Goal: Find specific page/section: Find specific page/section

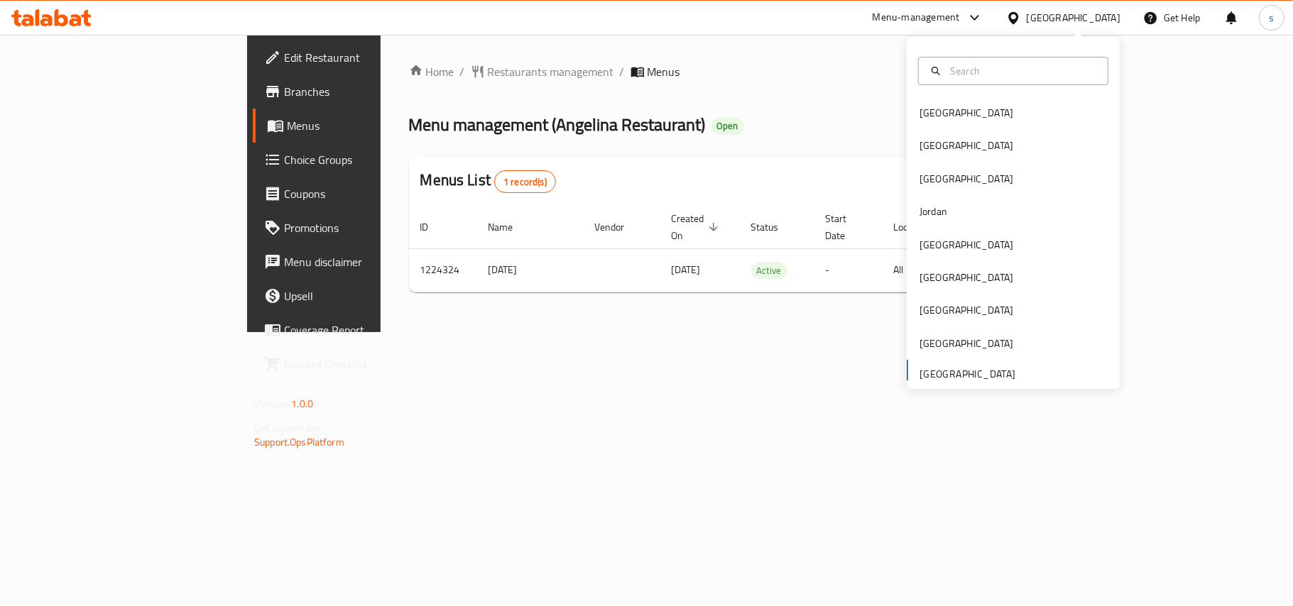
click at [927, 116] on div "[GEOGRAPHIC_DATA]" at bounding box center [967, 113] width 94 height 16
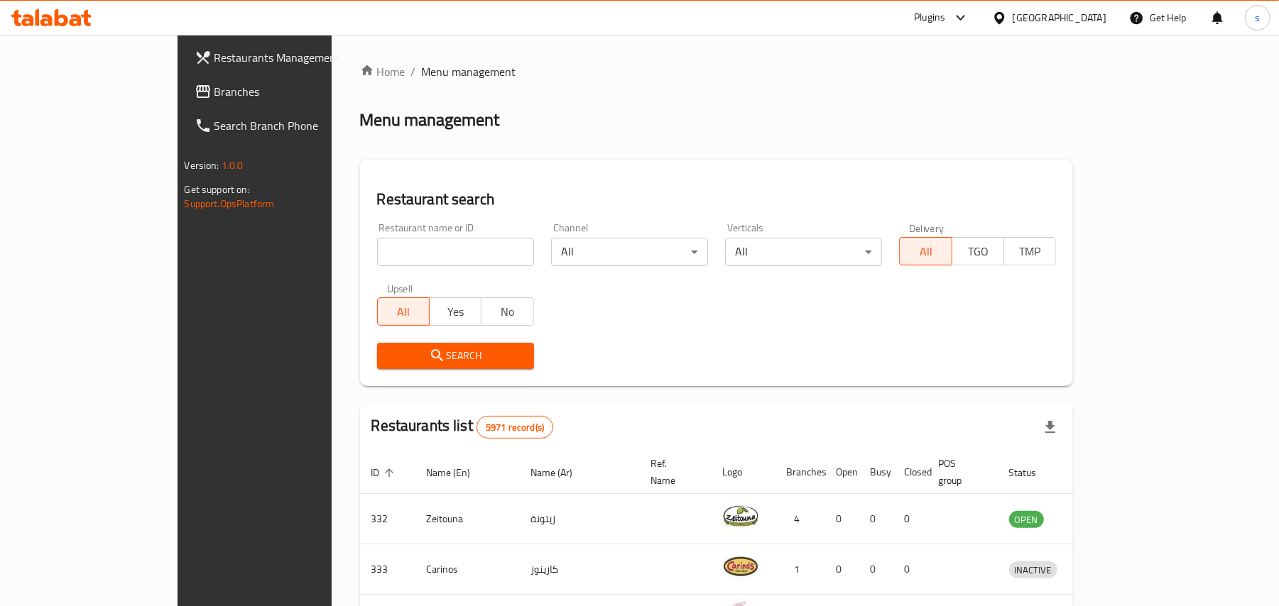
click at [1094, 13] on div "[GEOGRAPHIC_DATA]" at bounding box center [1060, 18] width 94 height 16
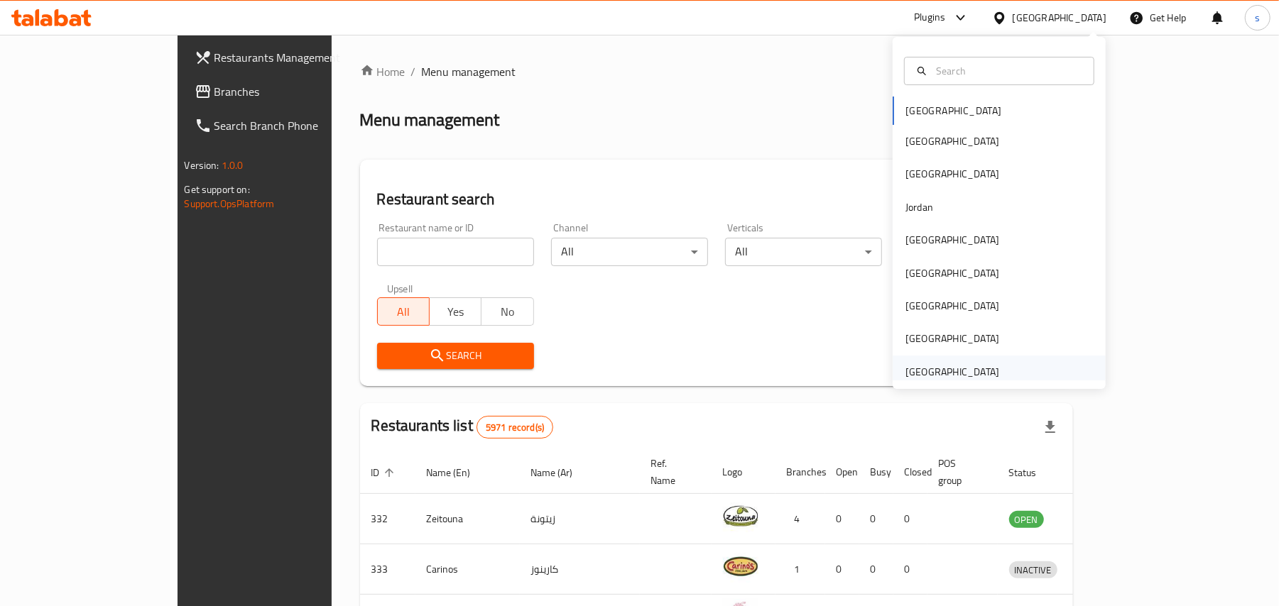
click at [974, 364] on div "[GEOGRAPHIC_DATA]" at bounding box center [952, 372] width 94 height 16
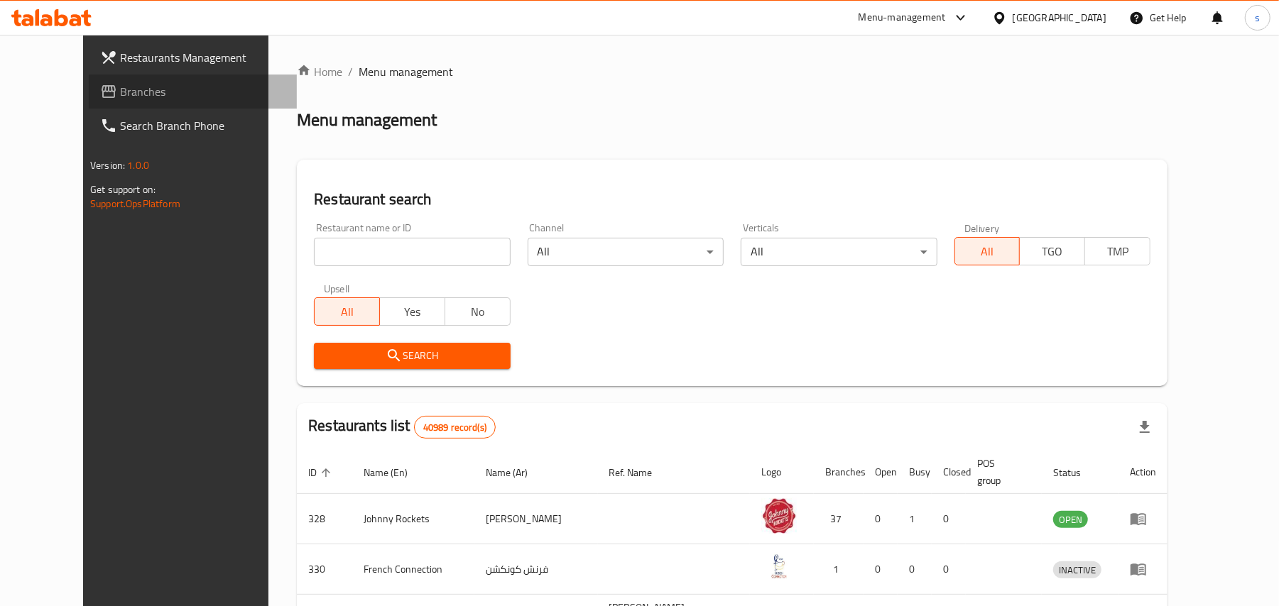
click at [120, 89] on span "Branches" at bounding box center [202, 91] width 165 height 17
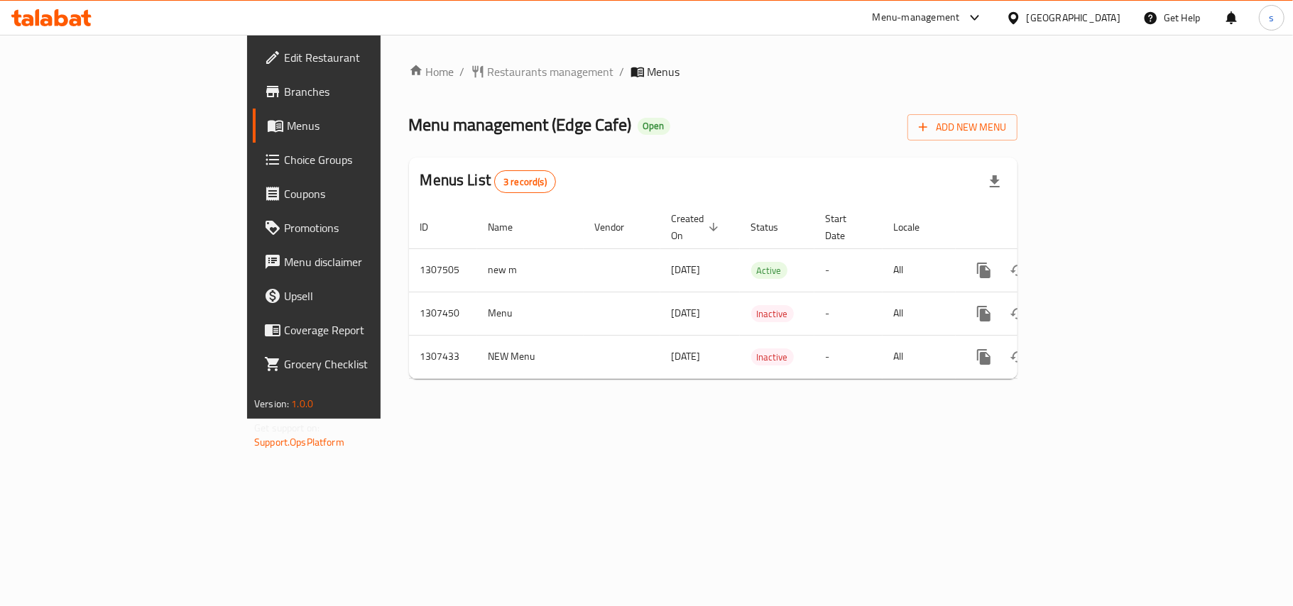
click at [1078, 21] on div "[GEOGRAPHIC_DATA]" at bounding box center [1074, 18] width 94 height 16
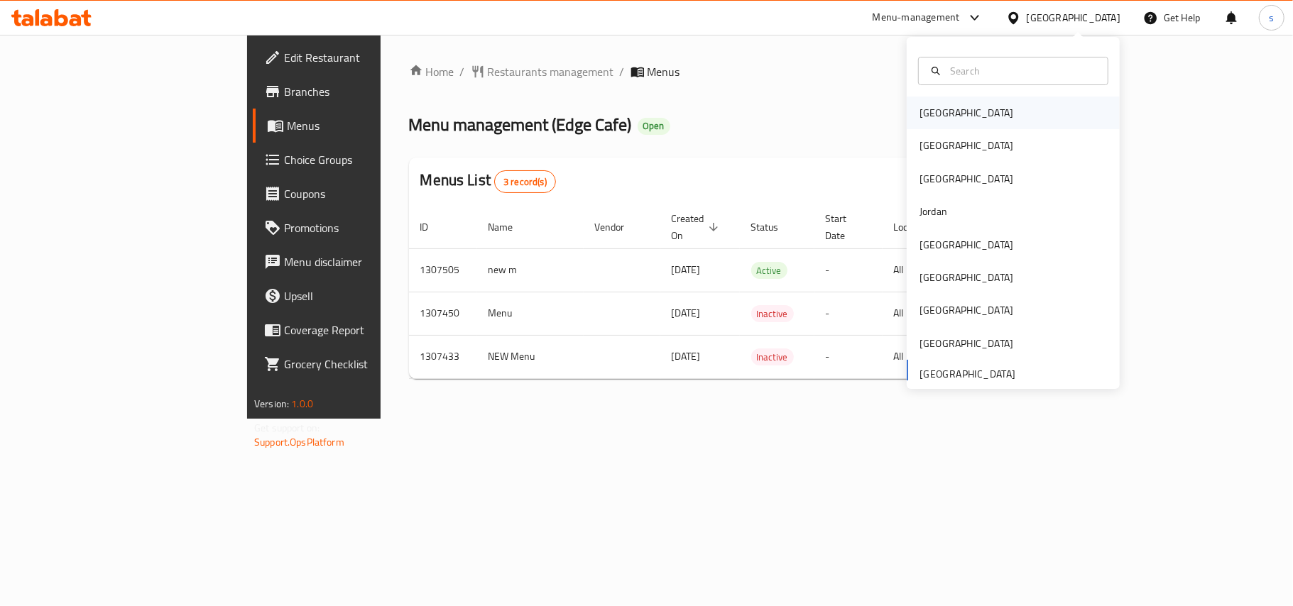
click at [920, 112] on div "[GEOGRAPHIC_DATA]" at bounding box center [967, 113] width 94 height 16
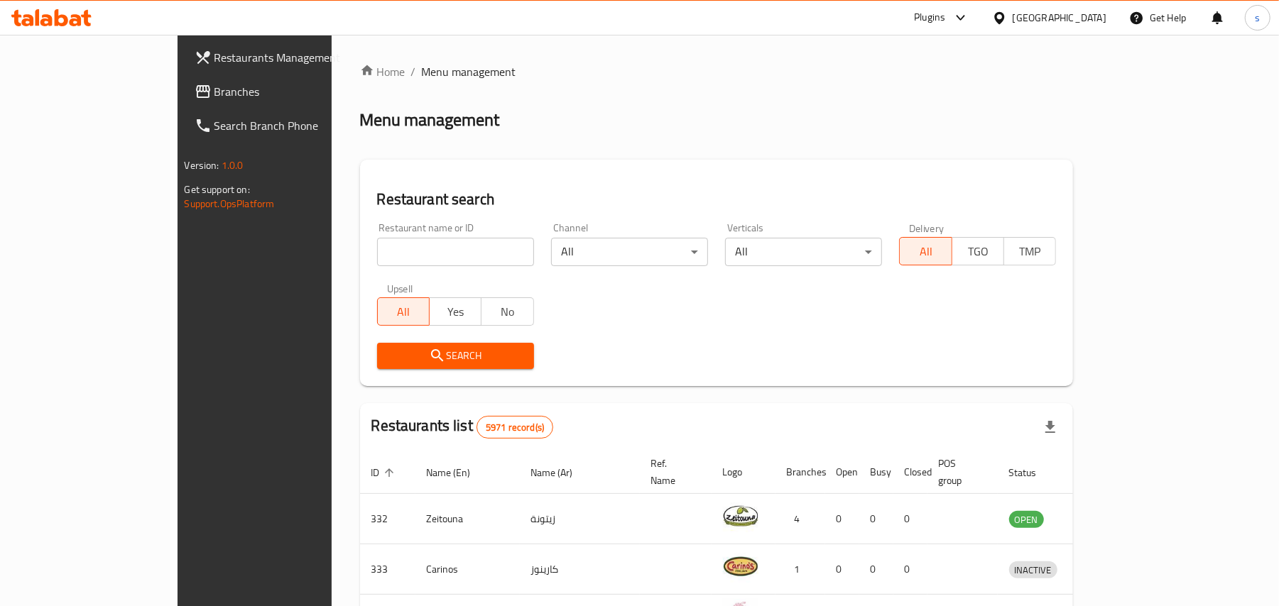
click at [1095, 16] on div "[GEOGRAPHIC_DATA]" at bounding box center [1060, 18] width 94 height 16
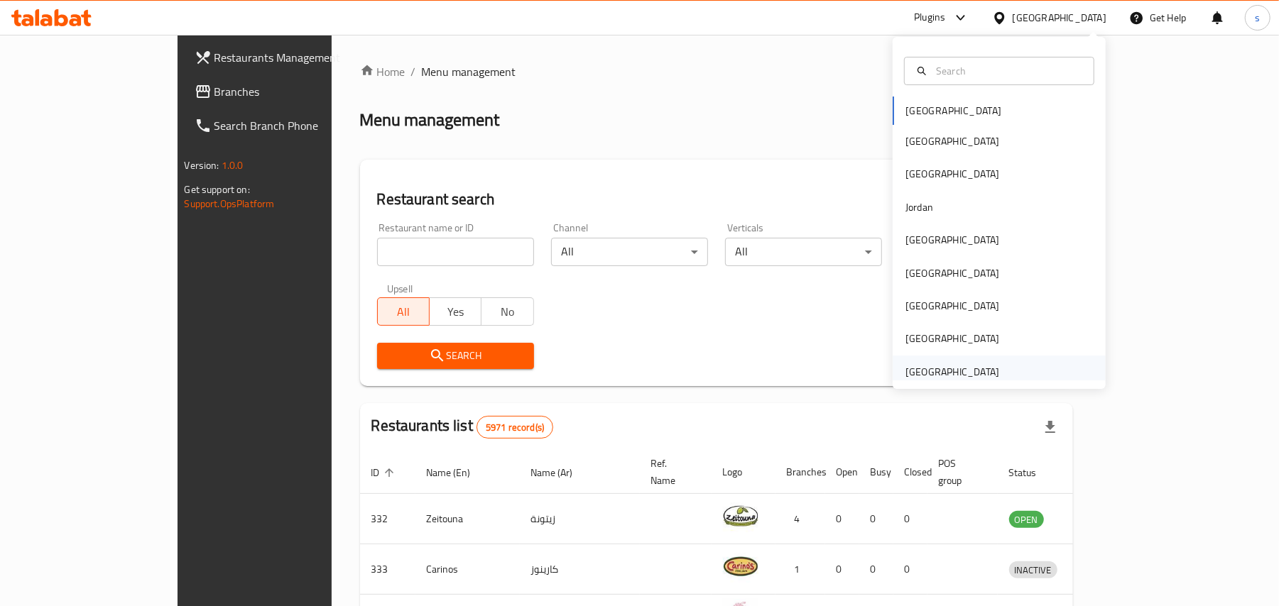
click at [958, 378] on div "[GEOGRAPHIC_DATA]" at bounding box center [952, 372] width 94 height 16
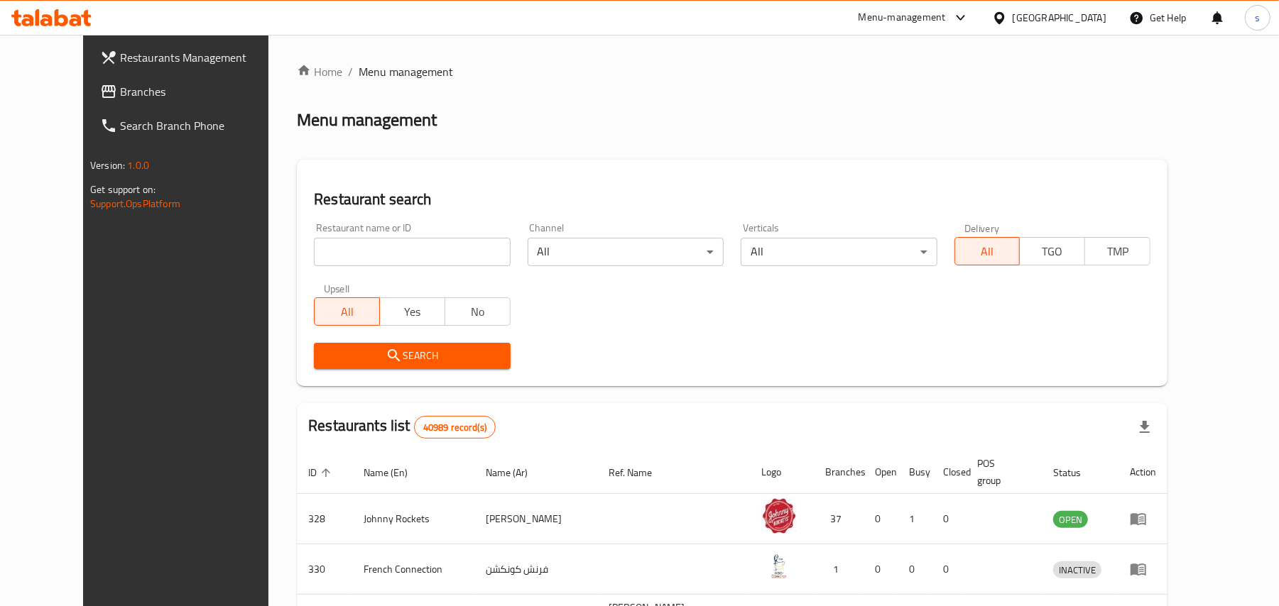
click at [89, 104] on link "Branches" at bounding box center [193, 92] width 208 height 34
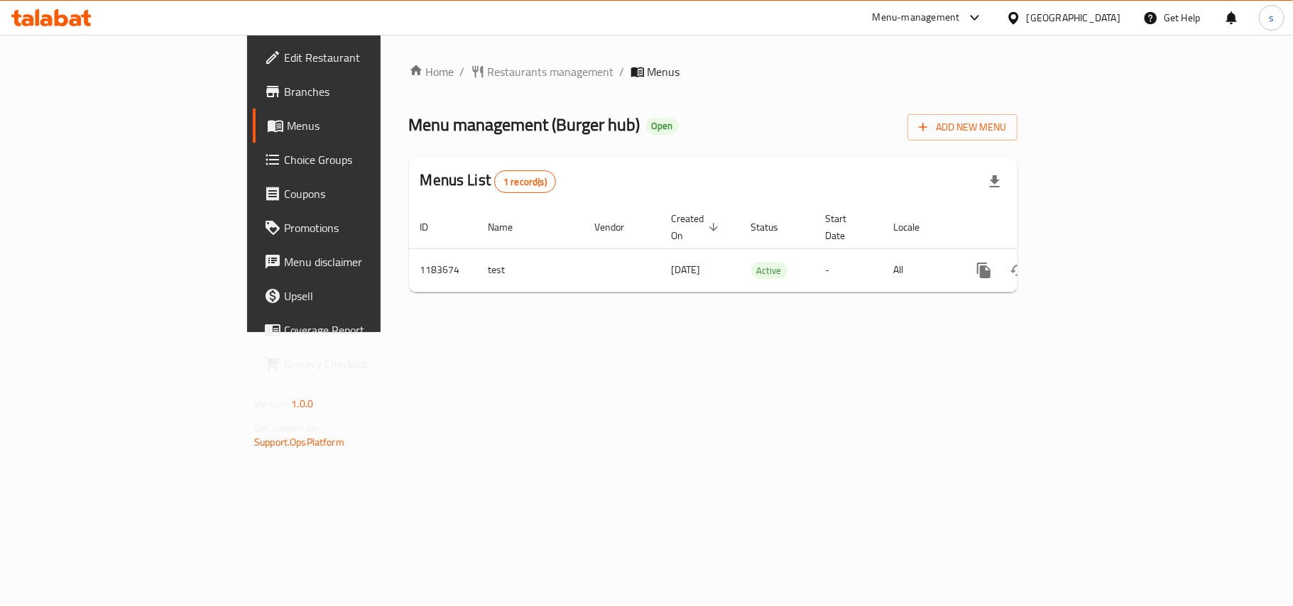
click at [1077, 21] on div "United Arab Emirates" at bounding box center [1074, 18] width 94 height 16
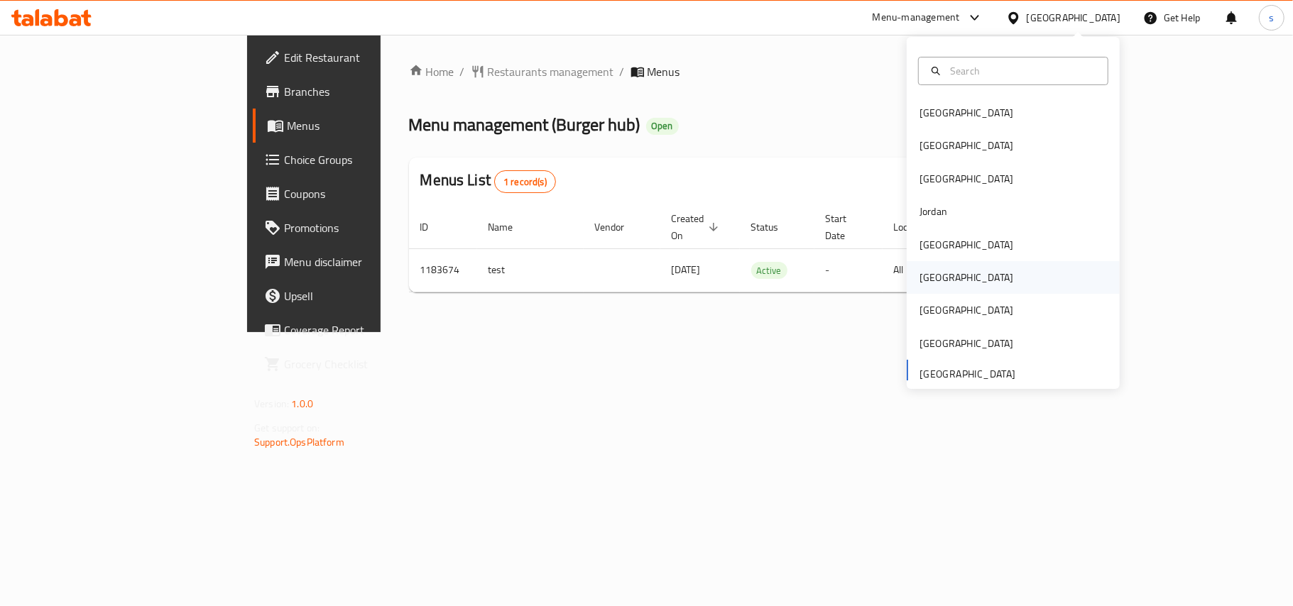
click at [920, 280] on div "Oman" at bounding box center [967, 278] width 94 height 16
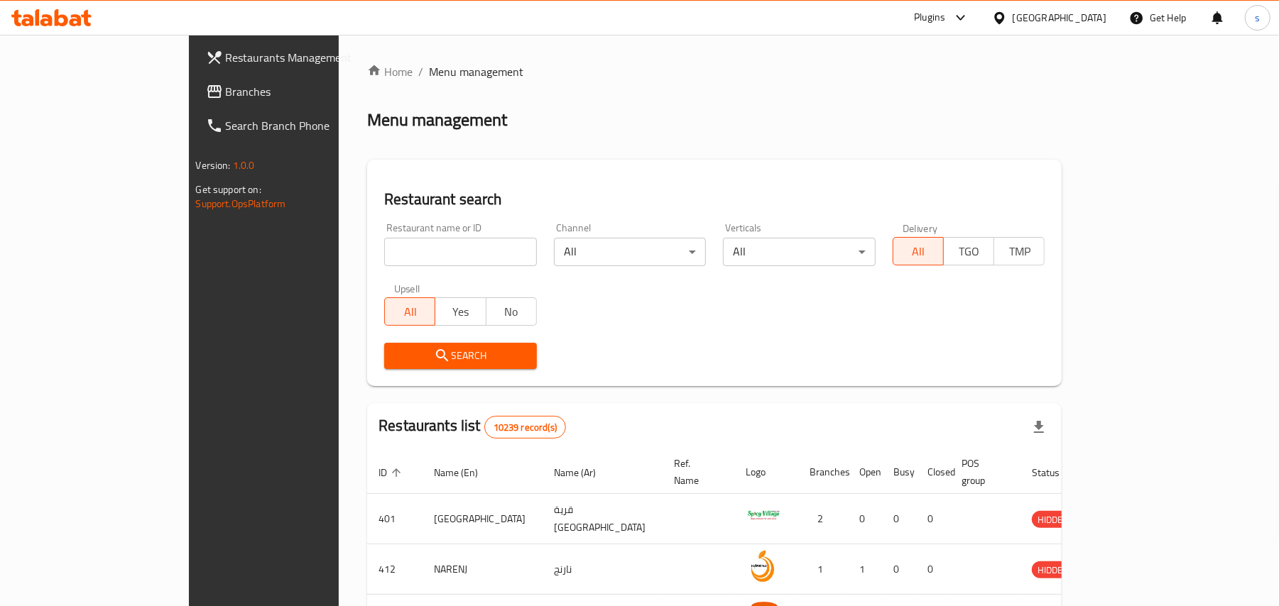
click at [226, 92] on span "Branches" at bounding box center [308, 91] width 165 height 17
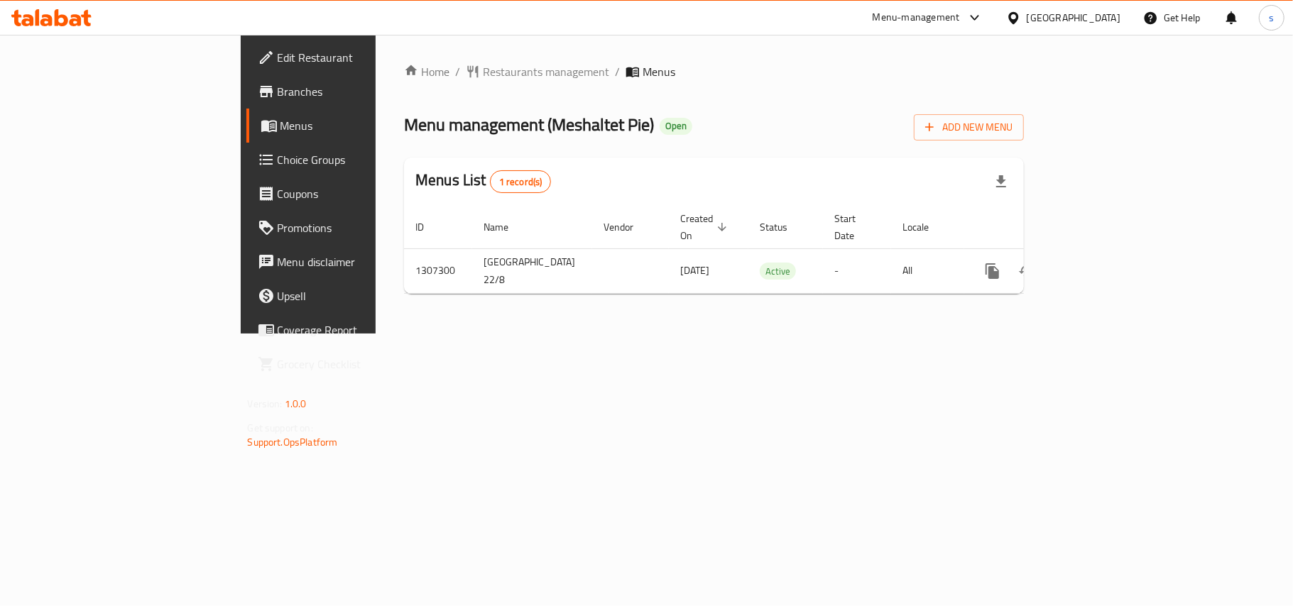
click at [1077, 13] on div "[GEOGRAPHIC_DATA]" at bounding box center [1074, 18] width 94 height 16
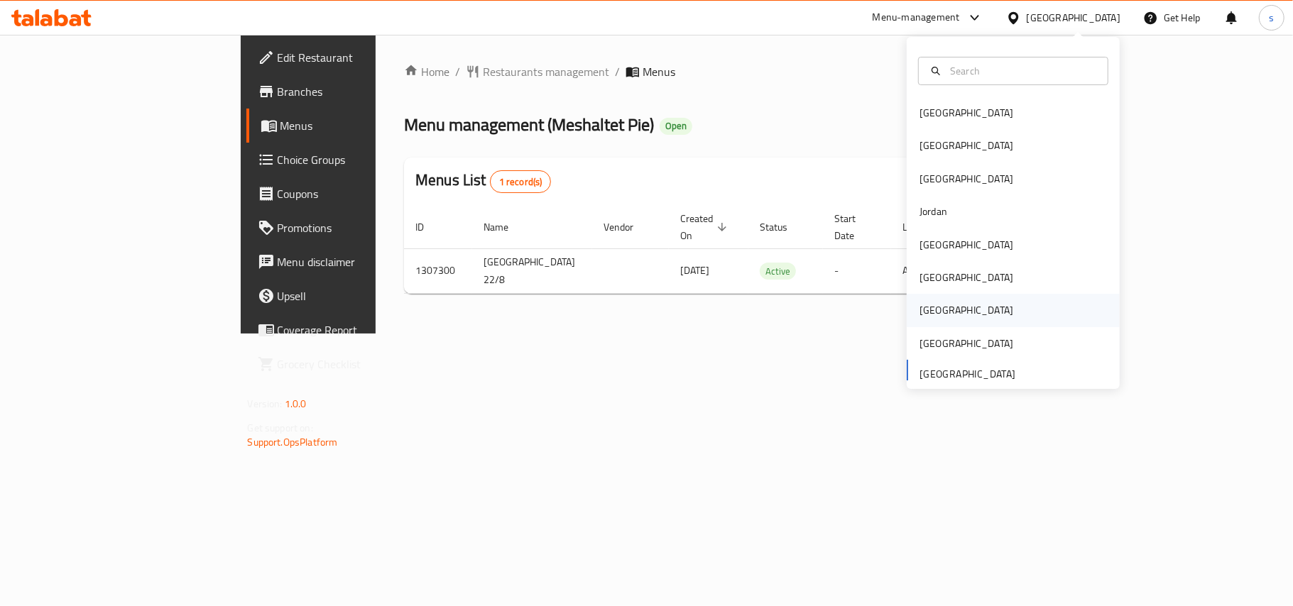
click at [922, 305] on div "[GEOGRAPHIC_DATA]" at bounding box center [967, 311] width 94 height 16
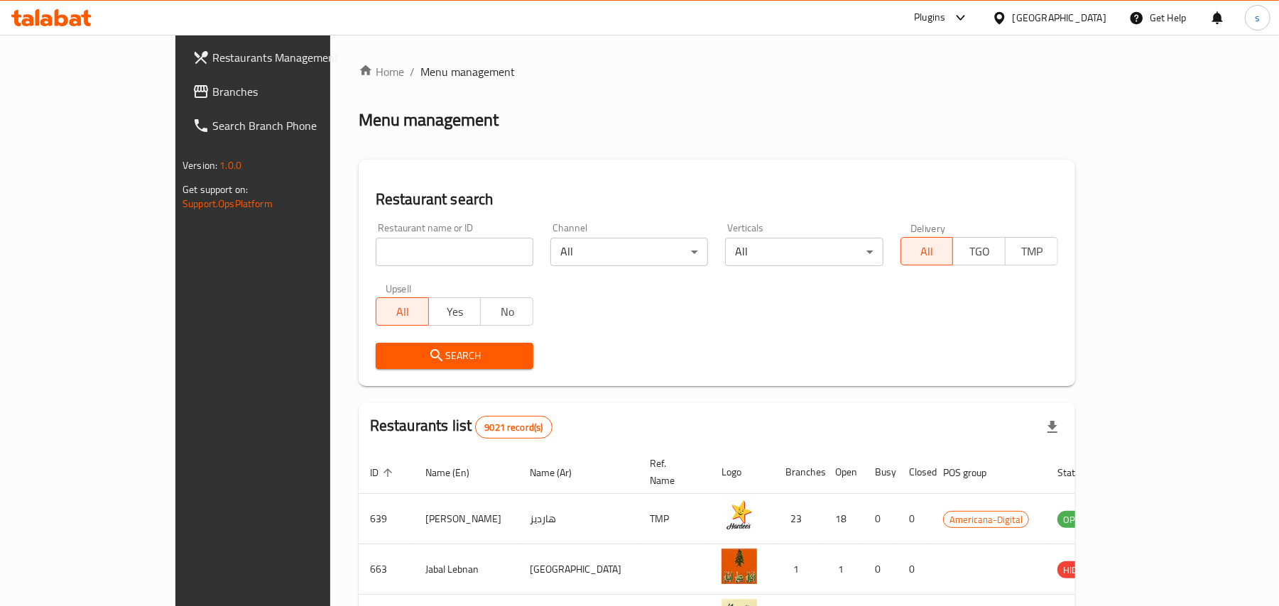
click at [212, 91] on span "Branches" at bounding box center [294, 91] width 165 height 17
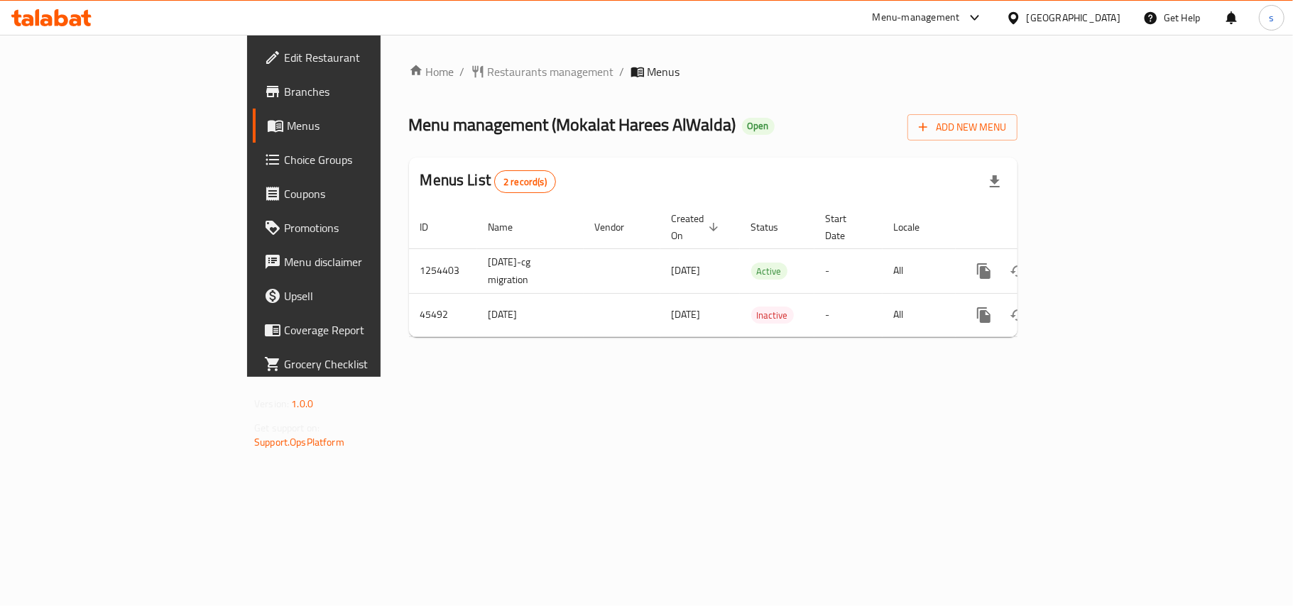
click at [1105, 20] on div "[GEOGRAPHIC_DATA]" at bounding box center [1074, 18] width 94 height 16
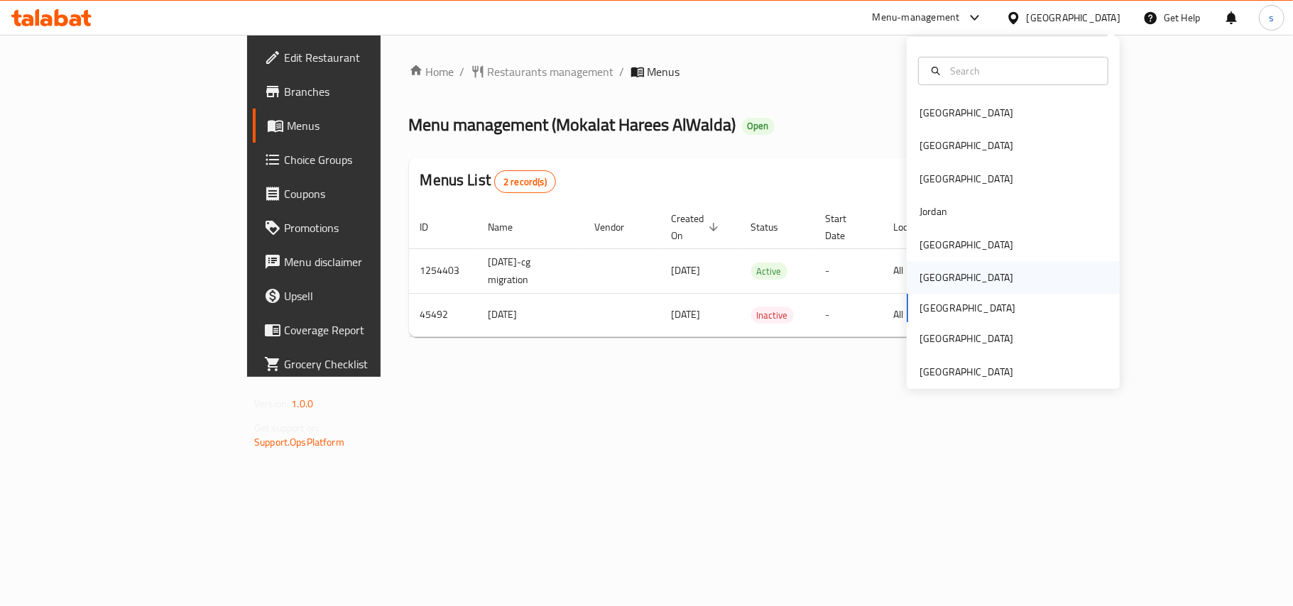
click at [927, 274] on div "Oman" at bounding box center [967, 278] width 94 height 16
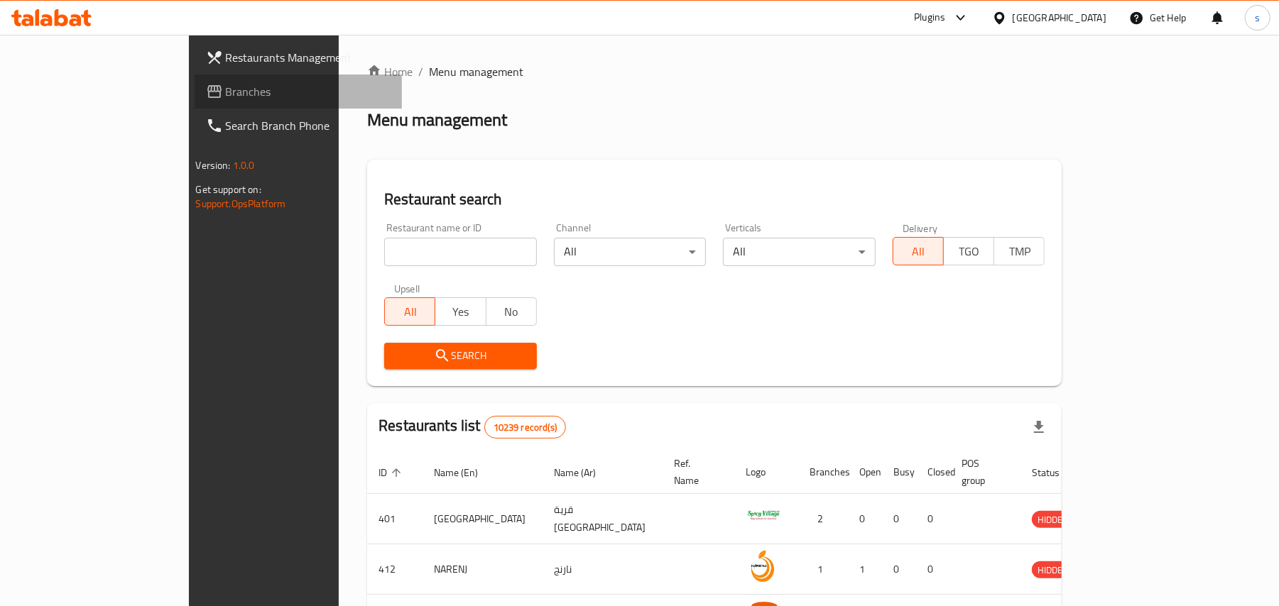
click at [226, 92] on span "Branches" at bounding box center [308, 91] width 165 height 17
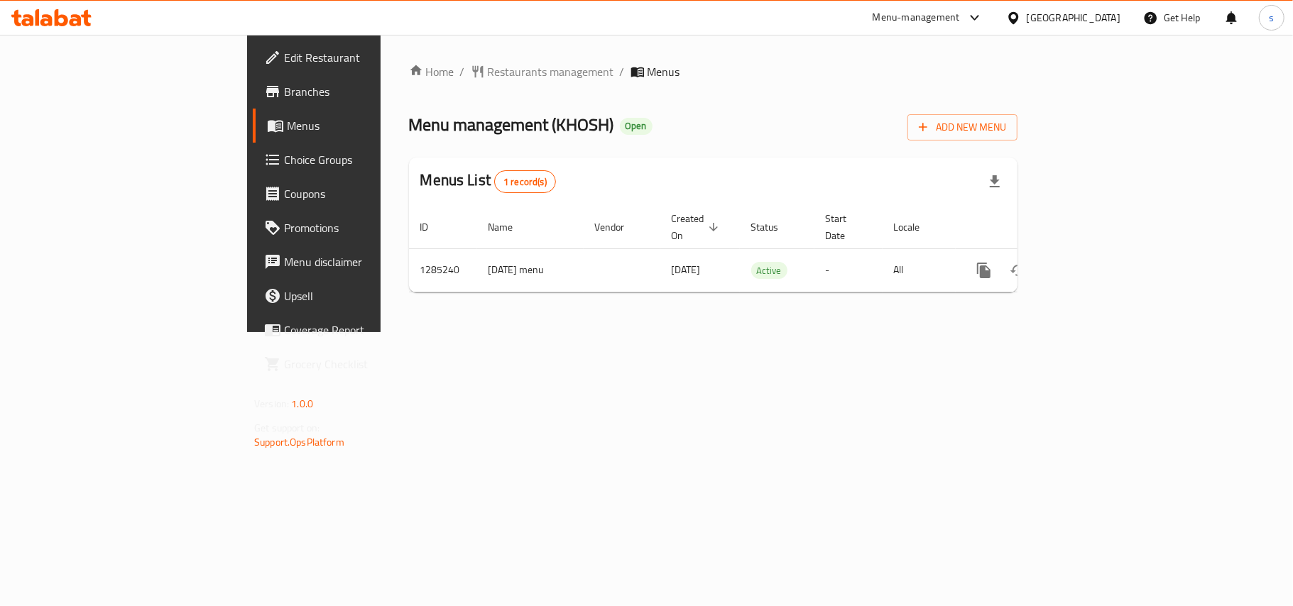
click at [1111, 16] on div "[GEOGRAPHIC_DATA]" at bounding box center [1074, 18] width 94 height 16
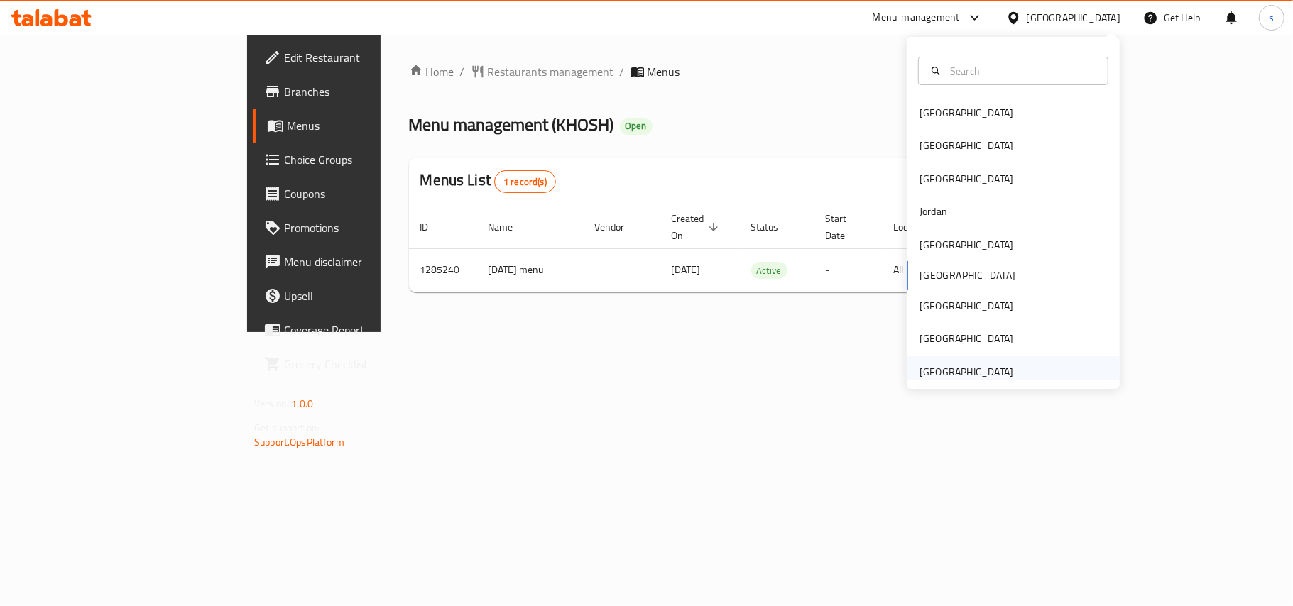
click at [974, 371] on div "[GEOGRAPHIC_DATA]" at bounding box center [967, 372] width 94 height 16
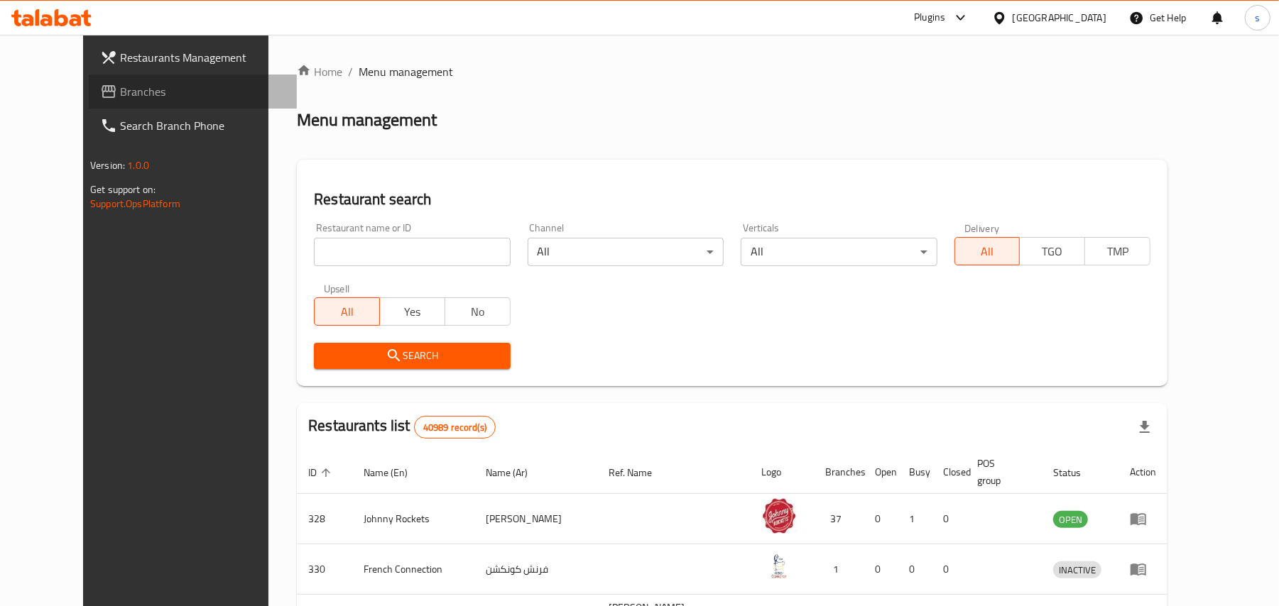
click at [120, 97] on span "Branches" at bounding box center [202, 91] width 165 height 17
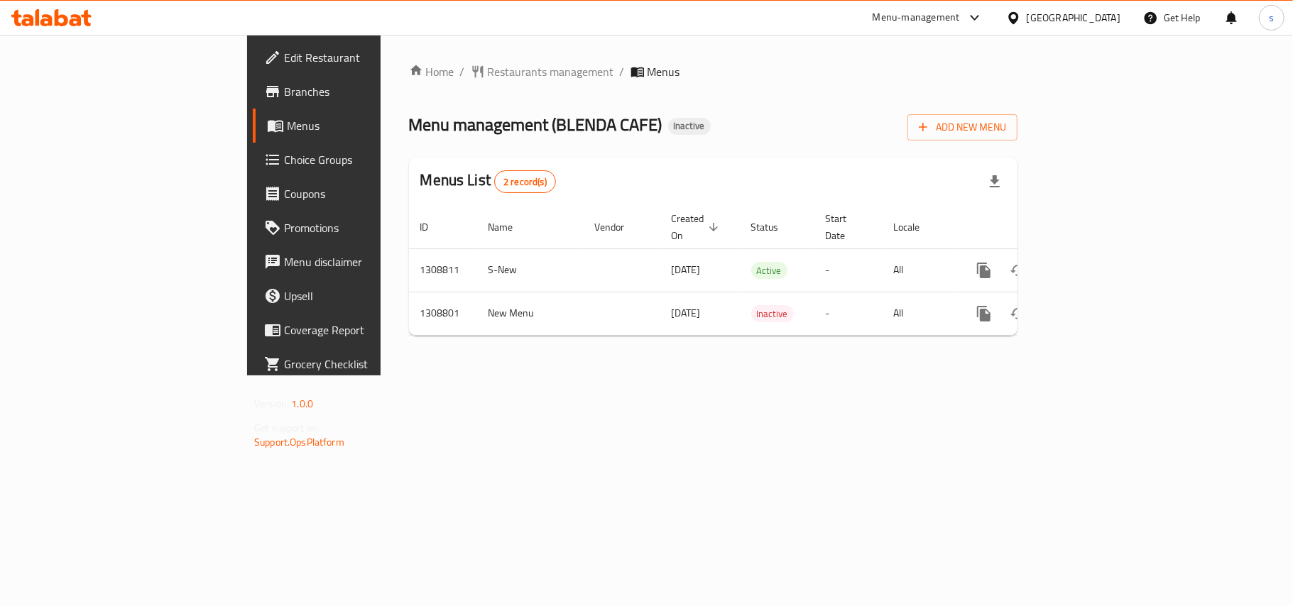
click at [1062, 18] on div "[GEOGRAPHIC_DATA]" at bounding box center [1074, 18] width 94 height 16
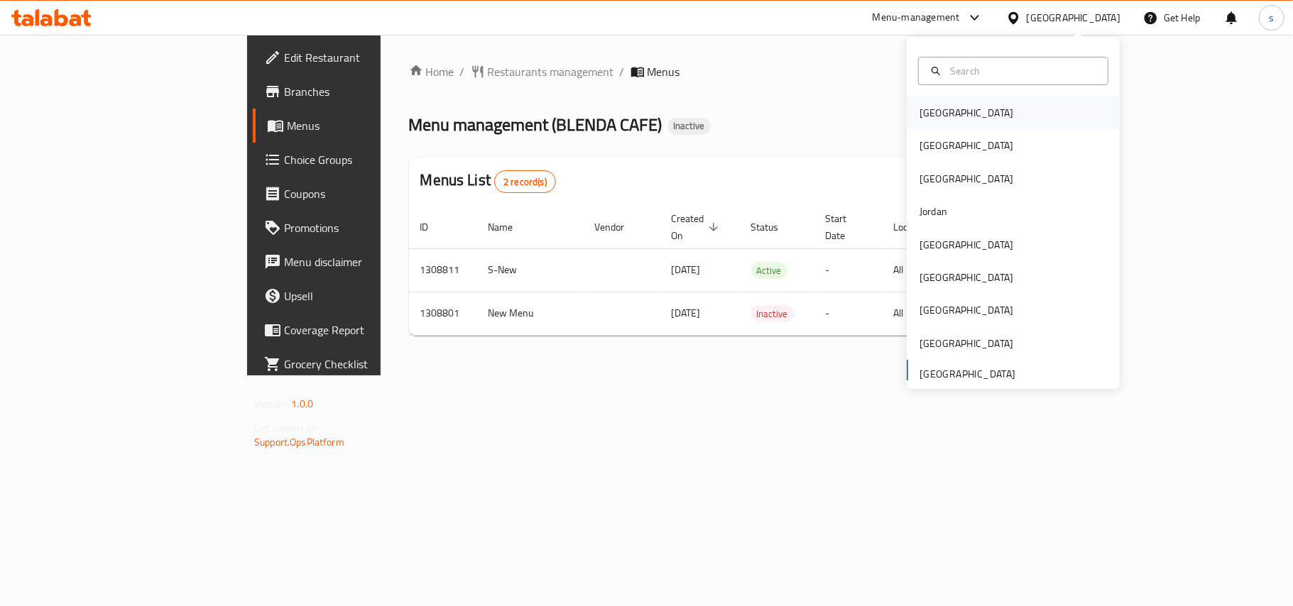
click at [927, 116] on div "[GEOGRAPHIC_DATA]" at bounding box center [967, 113] width 94 height 16
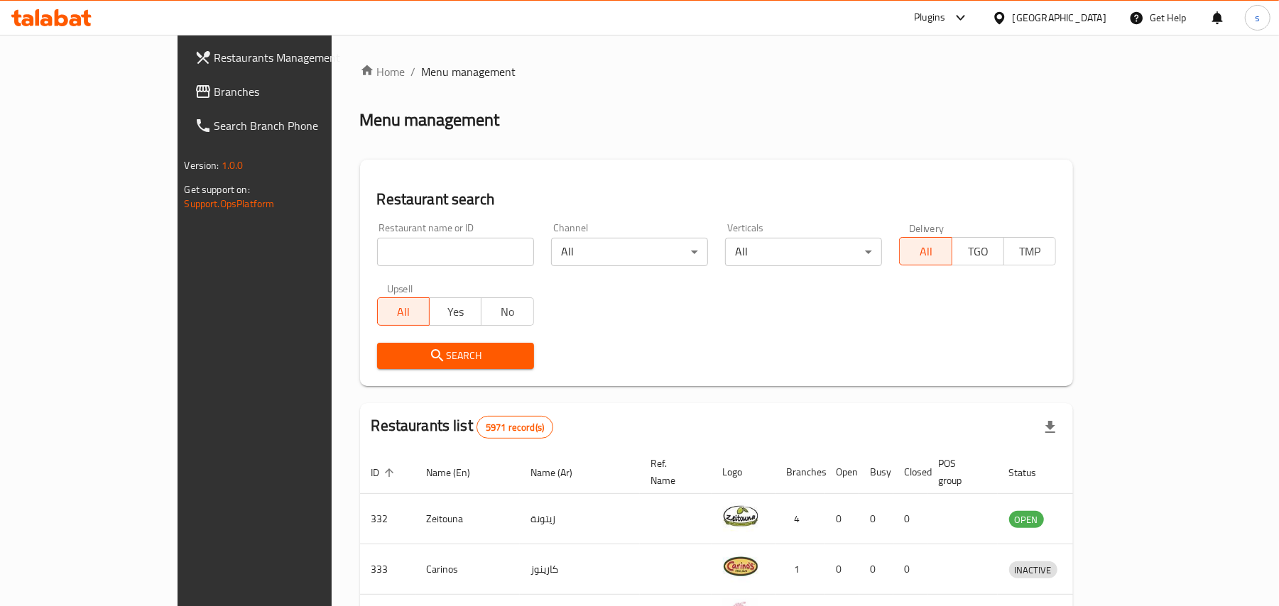
click at [1091, 18] on div "[GEOGRAPHIC_DATA]" at bounding box center [1060, 18] width 94 height 16
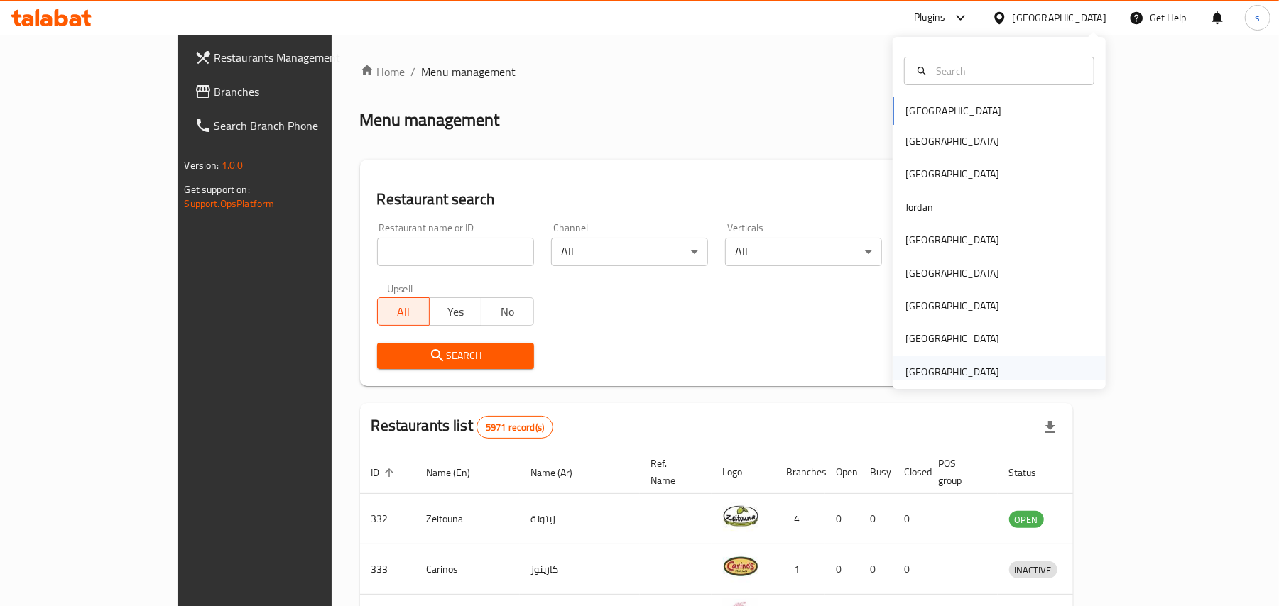
click at [961, 372] on div "[GEOGRAPHIC_DATA]" at bounding box center [952, 372] width 94 height 16
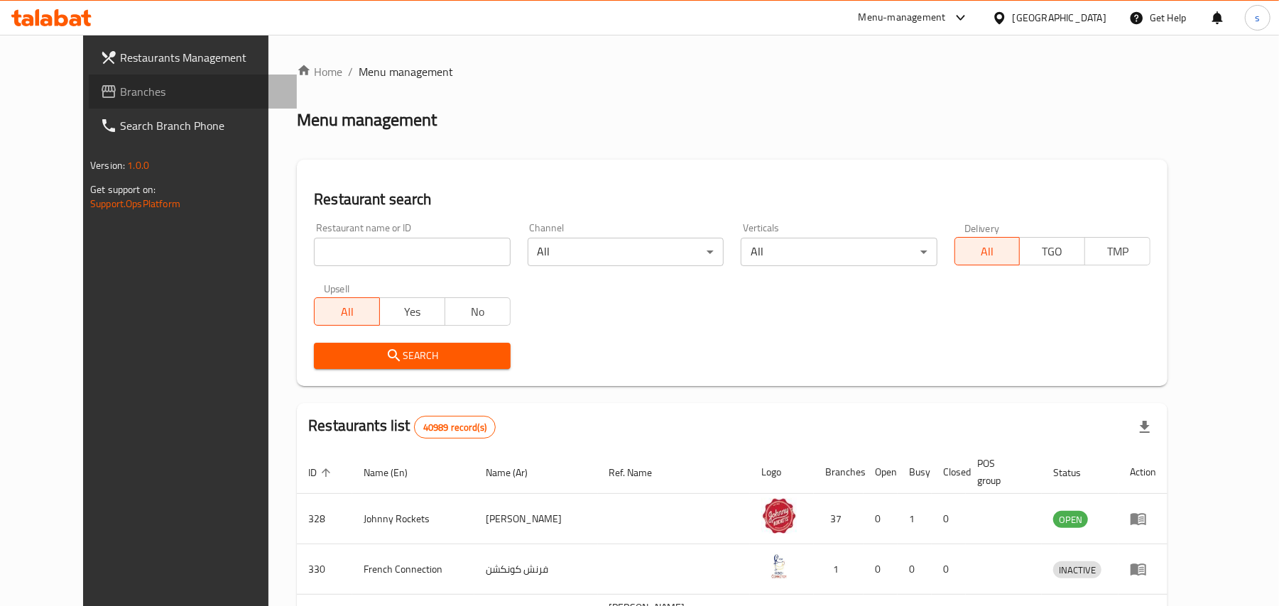
click at [120, 89] on span "Branches" at bounding box center [202, 91] width 165 height 17
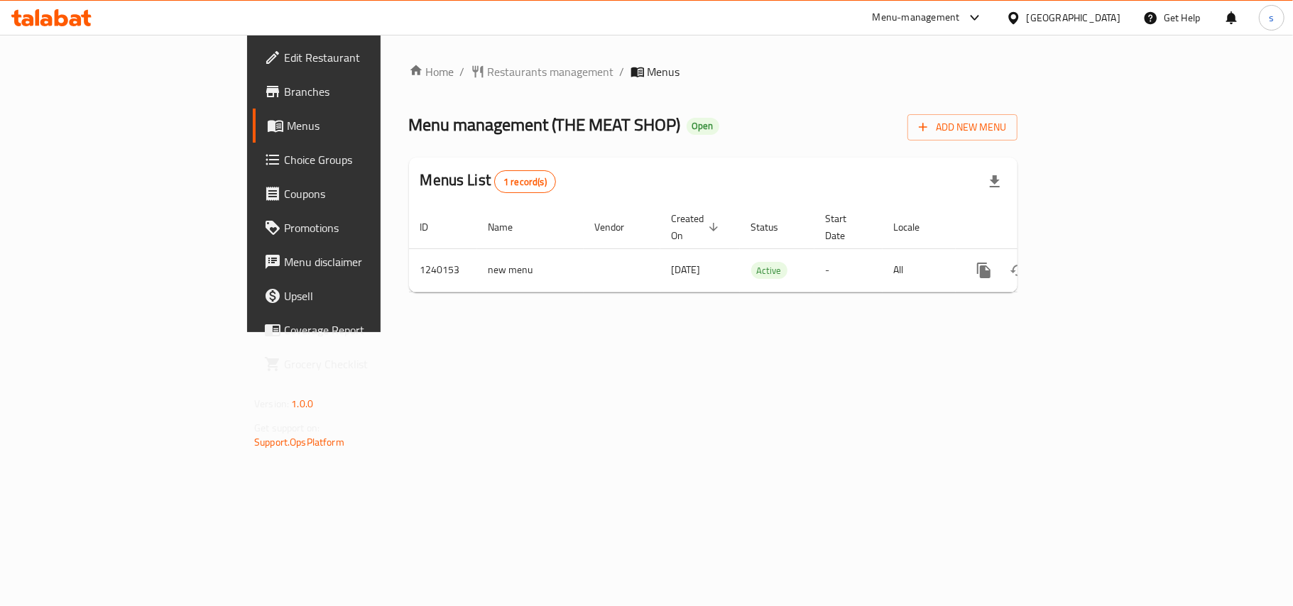
click at [1072, 18] on div "[GEOGRAPHIC_DATA]" at bounding box center [1074, 18] width 94 height 16
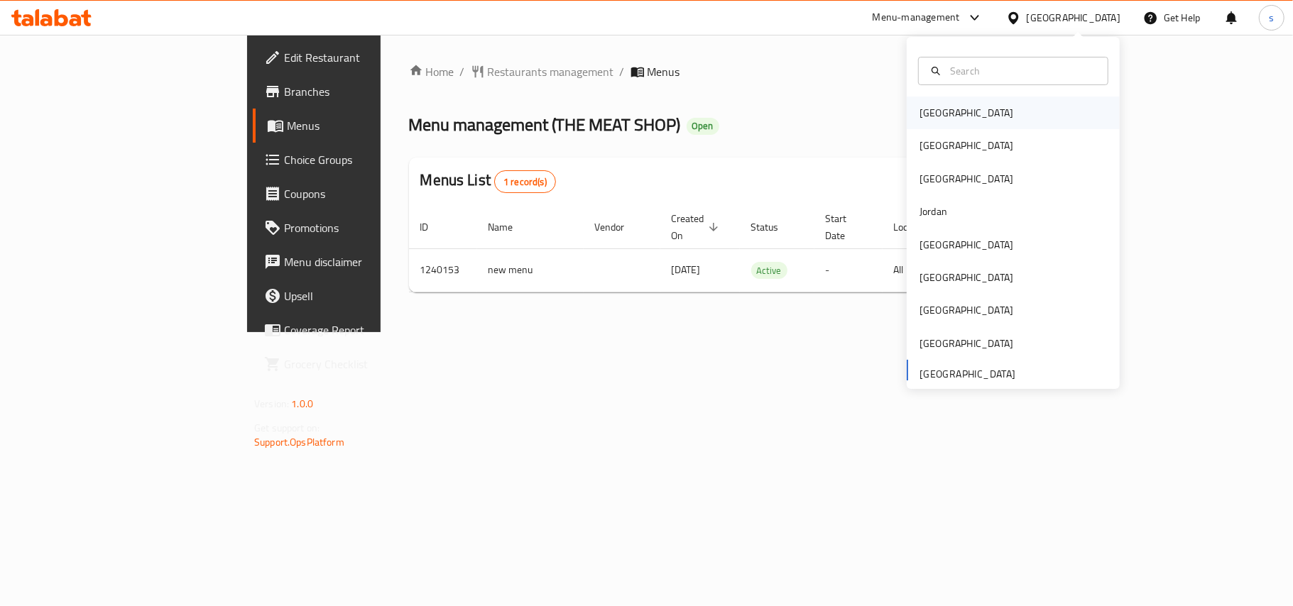
click at [920, 121] on div "[GEOGRAPHIC_DATA]" at bounding box center [967, 113] width 94 height 16
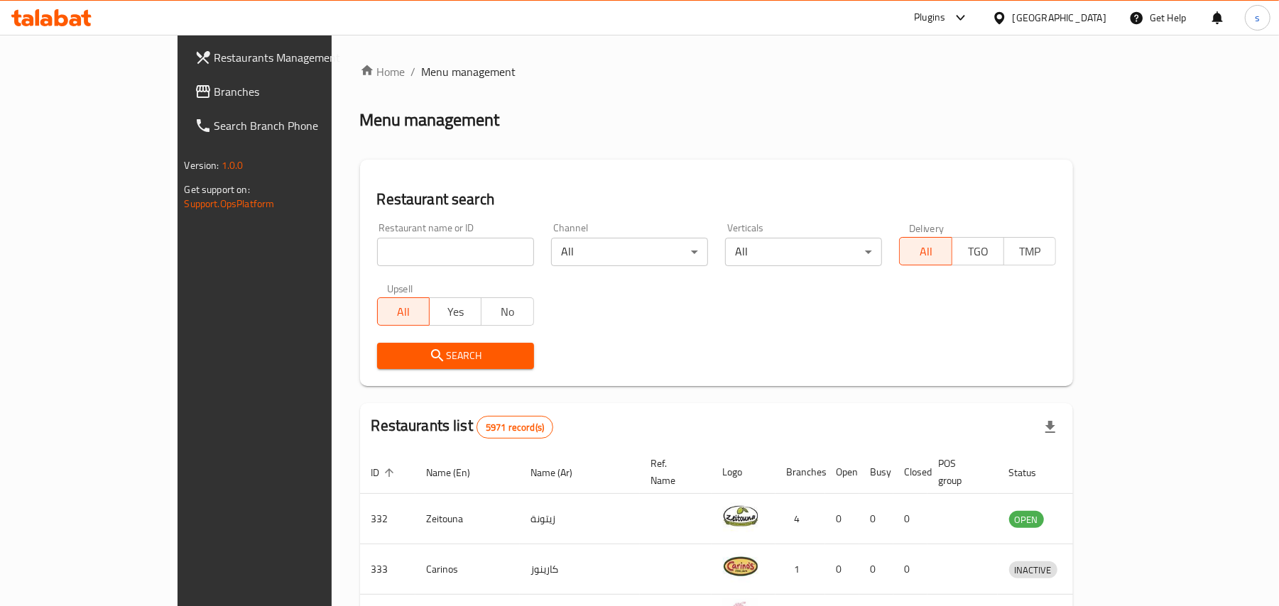
click at [1086, 18] on div "[GEOGRAPHIC_DATA]" at bounding box center [1060, 18] width 94 height 16
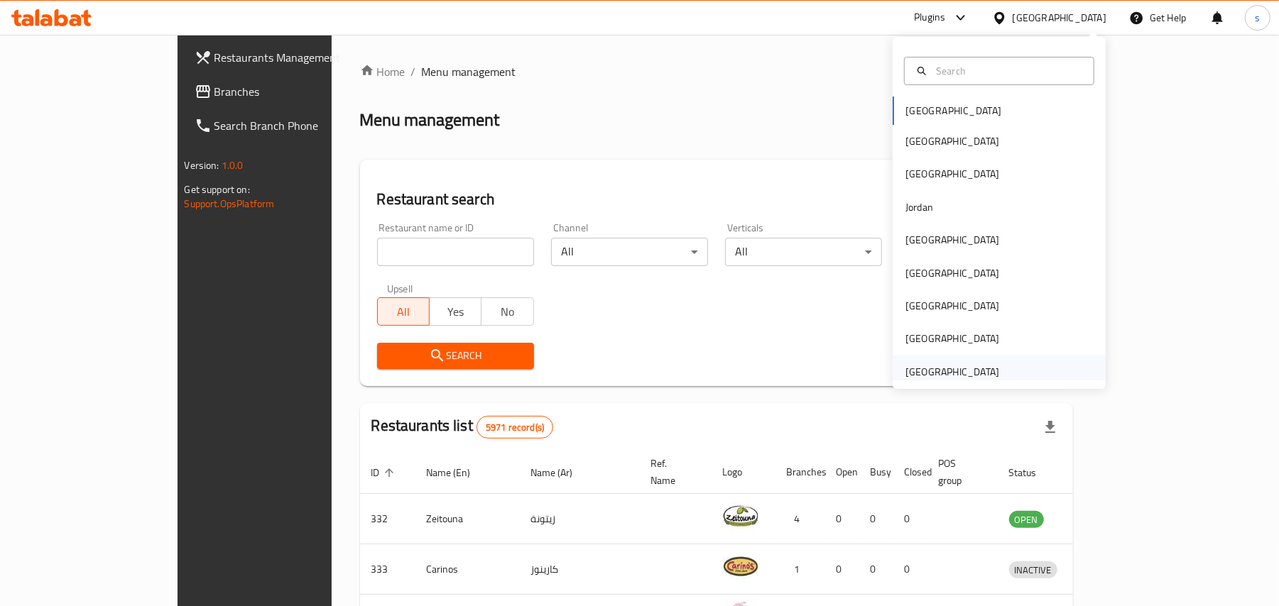
click at [957, 368] on div "[GEOGRAPHIC_DATA]" at bounding box center [952, 372] width 94 height 16
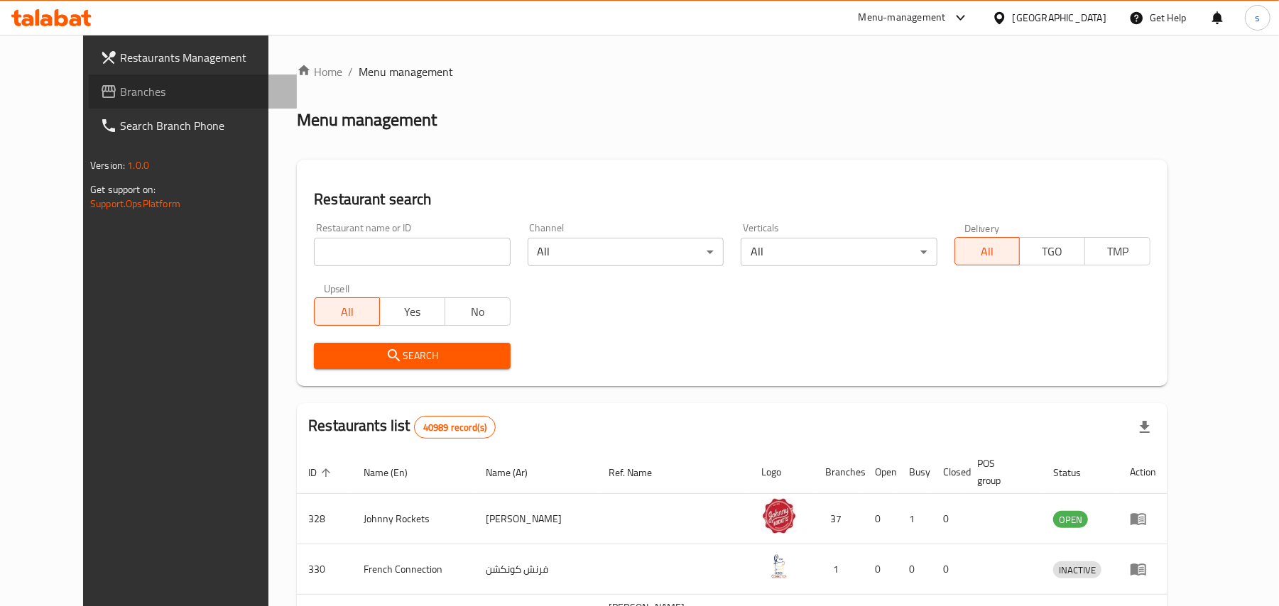
click at [120, 92] on span "Branches" at bounding box center [202, 91] width 165 height 17
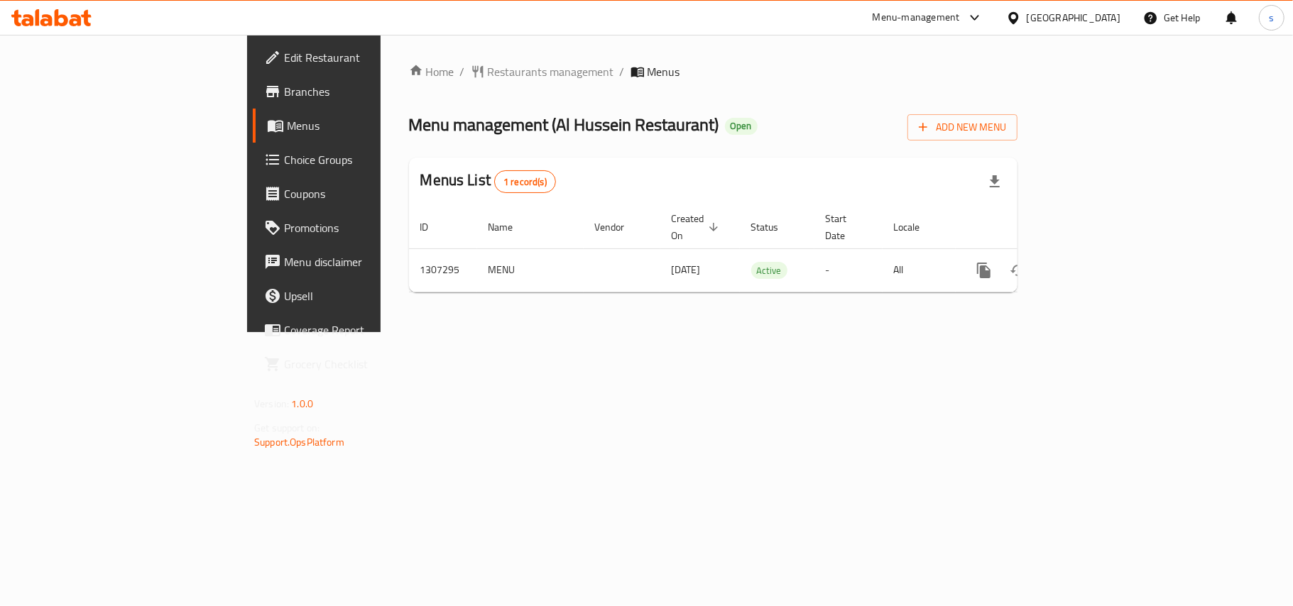
click at [1078, 14] on div "[GEOGRAPHIC_DATA]" at bounding box center [1074, 18] width 94 height 16
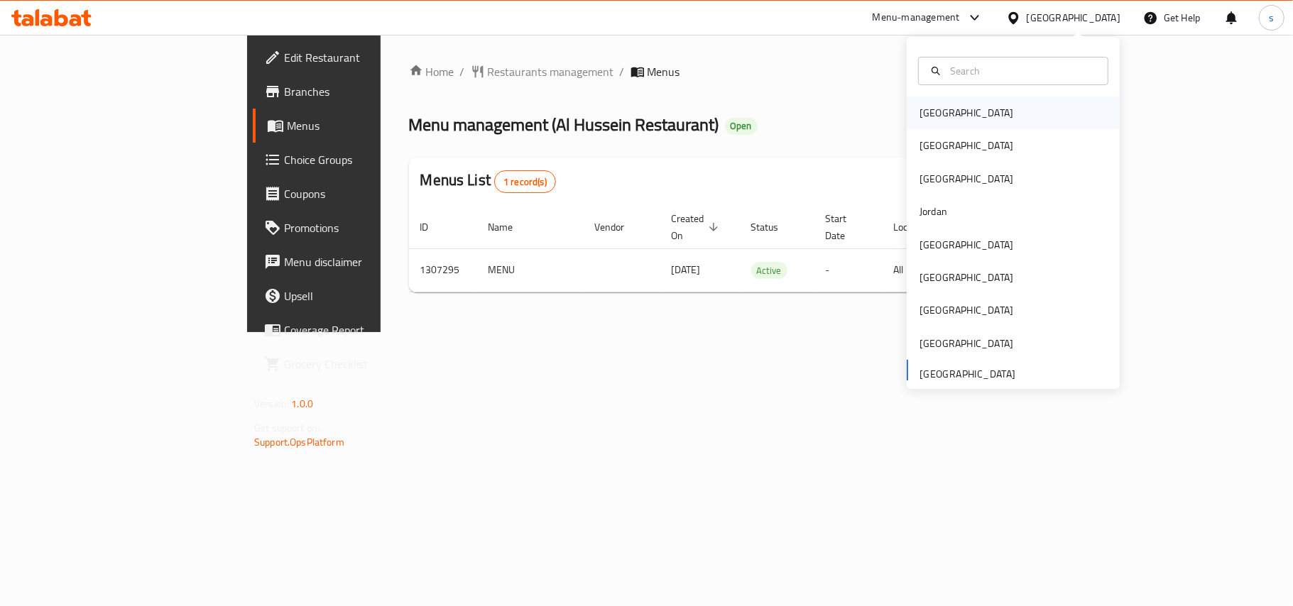
click at [925, 100] on div "[GEOGRAPHIC_DATA]" at bounding box center [966, 113] width 116 height 33
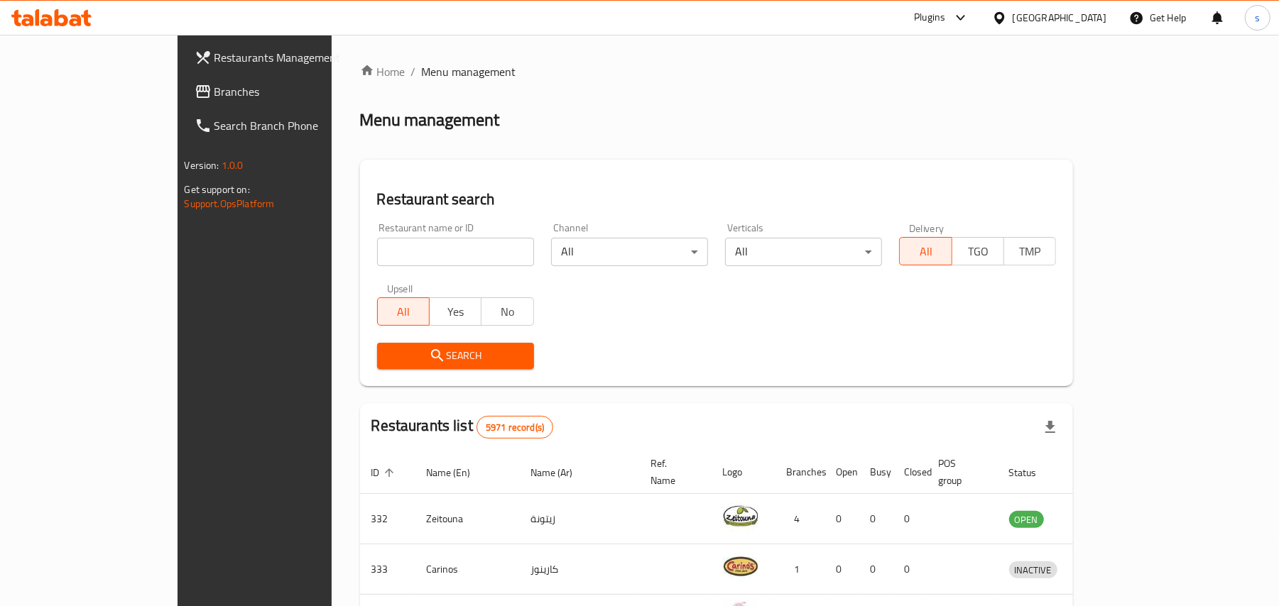
click at [1082, 18] on div "[GEOGRAPHIC_DATA]" at bounding box center [1060, 18] width 94 height 16
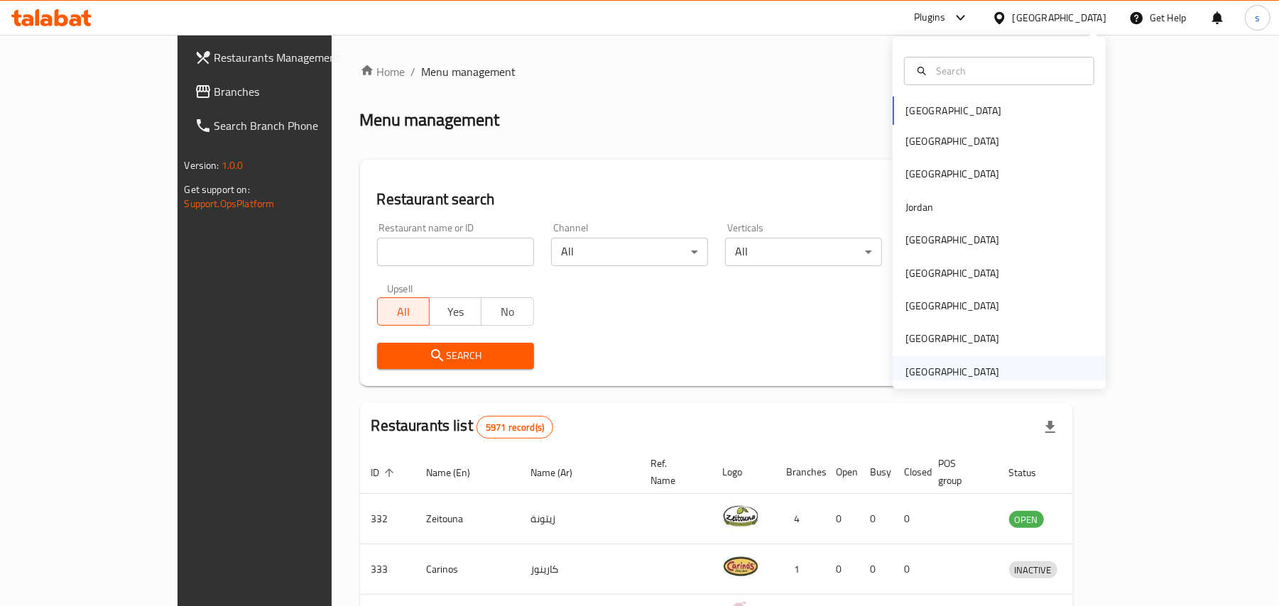
click at [924, 373] on div "[GEOGRAPHIC_DATA]" at bounding box center [952, 372] width 94 height 16
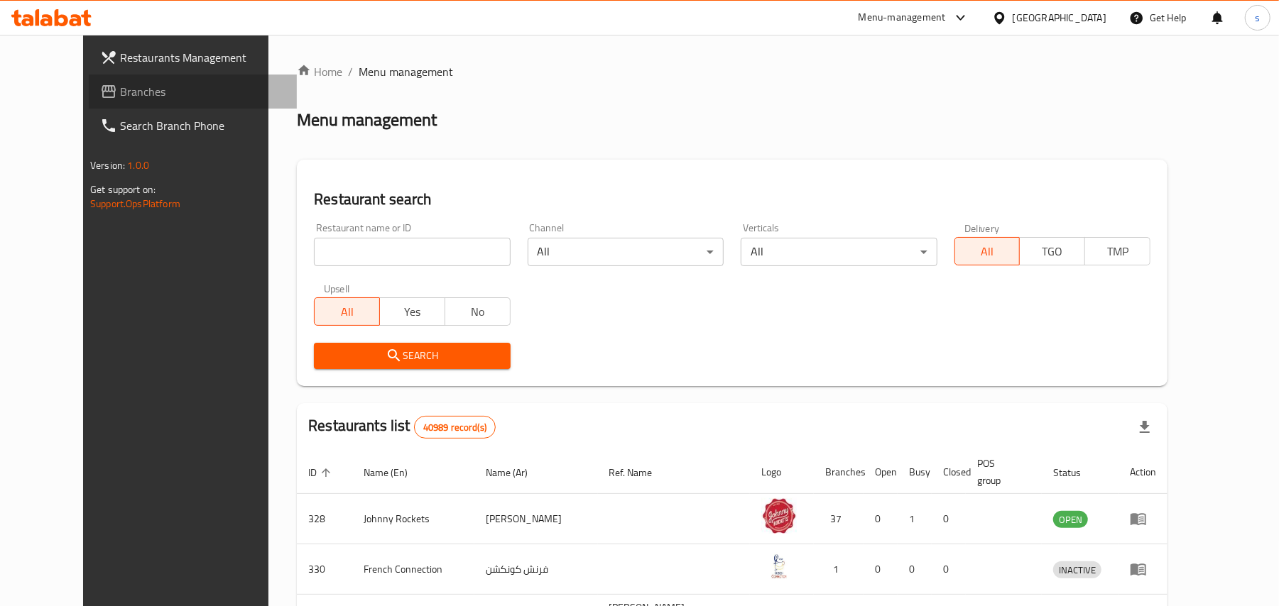
click at [120, 89] on span "Branches" at bounding box center [202, 91] width 165 height 17
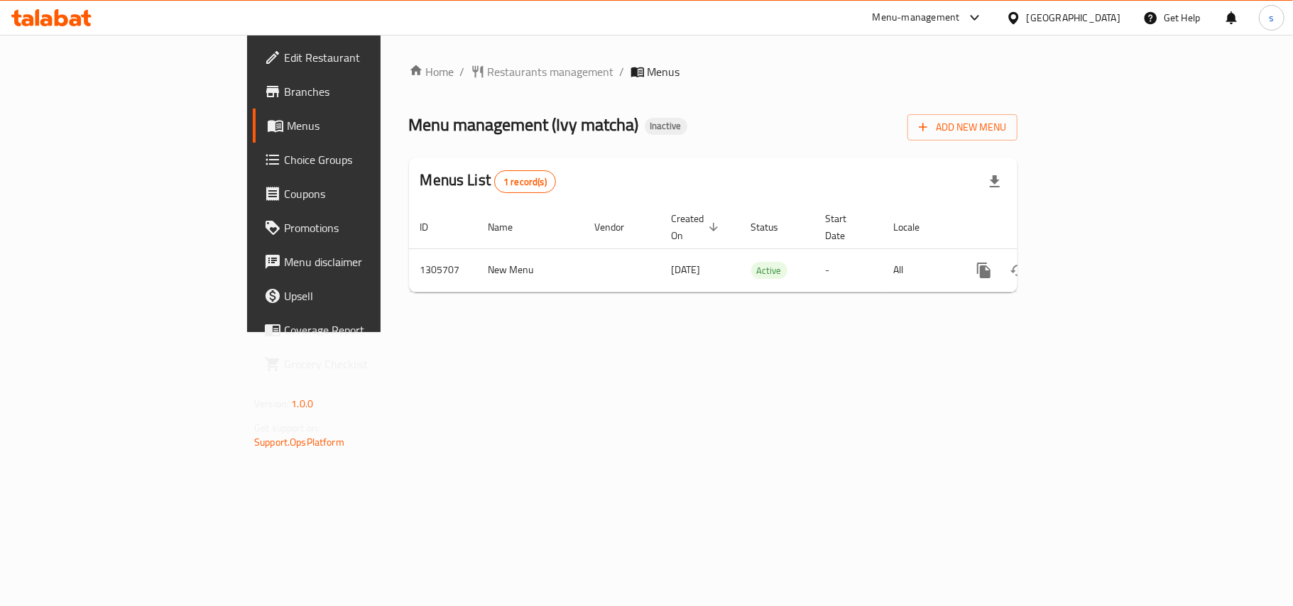
click at [1051, 15] on div "[GEOGRAPHIC_DATA]" at bounding box center [1074, 18] width 94 height 16
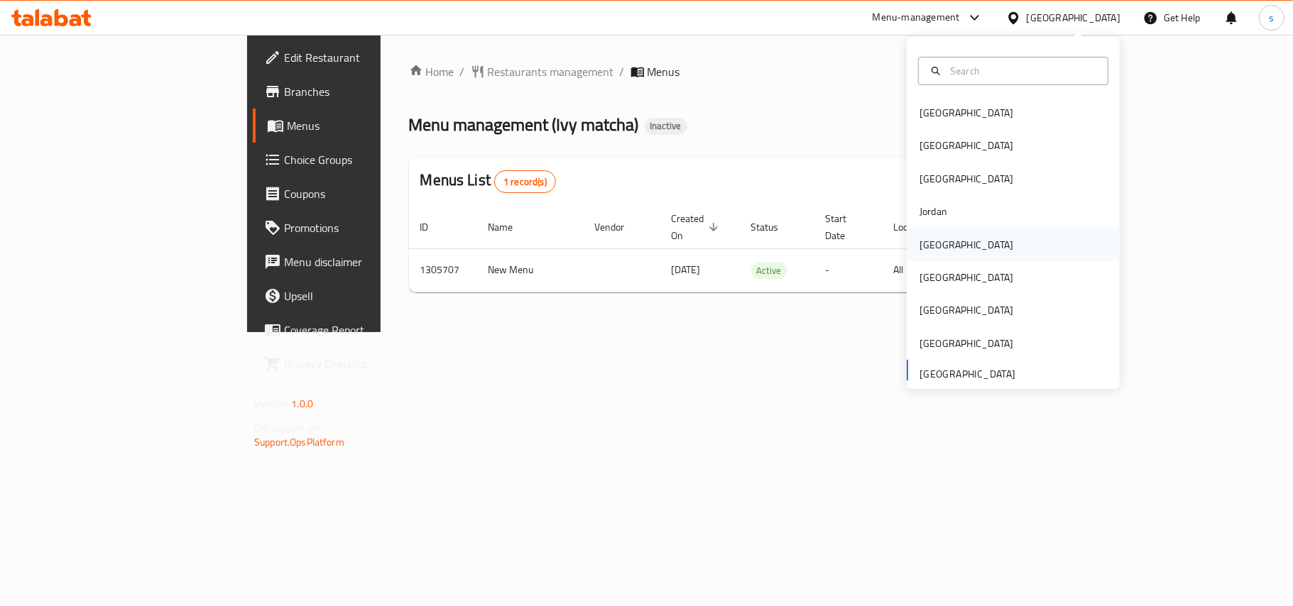
click at [930, 244] on div "[GEOGRAPHIC_DATA]" at bounding box center [967, 245] width 94 height 16
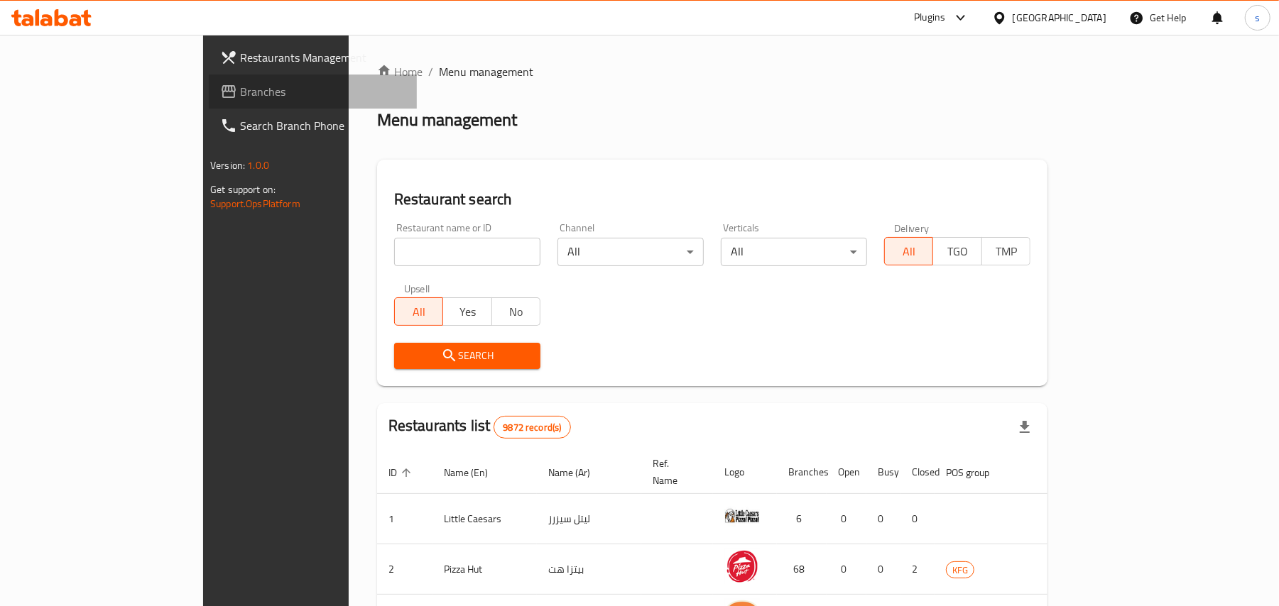
click at [240, 92] on span "Branches" at bounding box center [322, 91] width 165 height 17
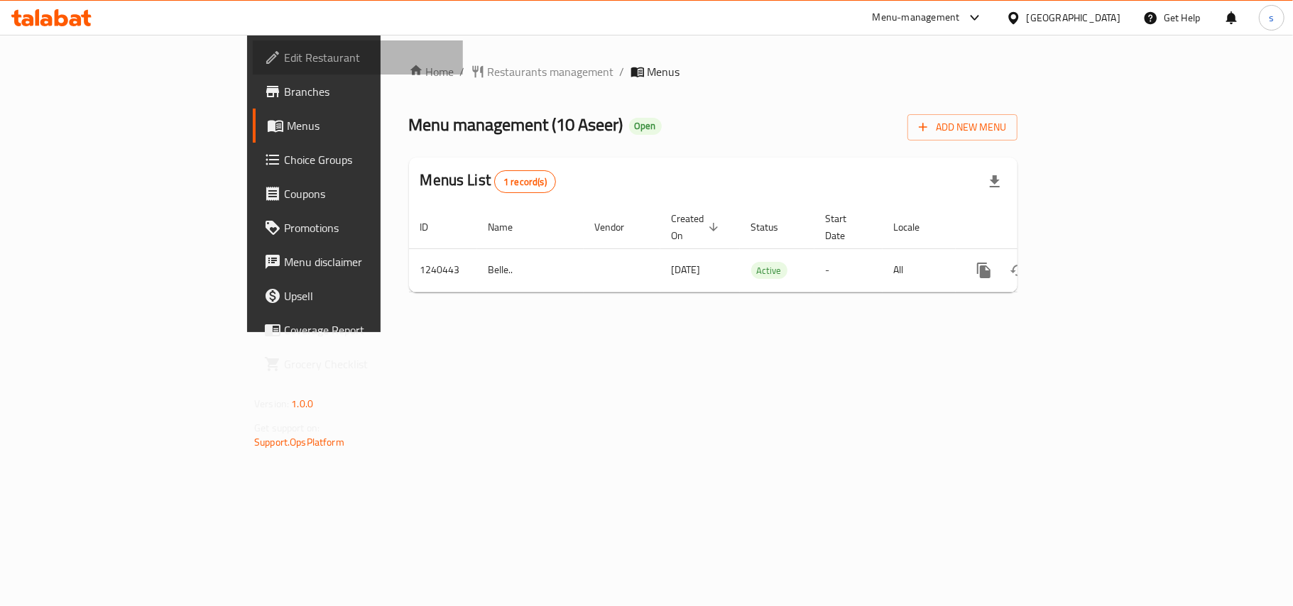
click at [284, 62] on span "Edit Restaurant" at bounding box center [368, 57] width 168 height 17
